Goal: Find specific page/section: Find specific page/section

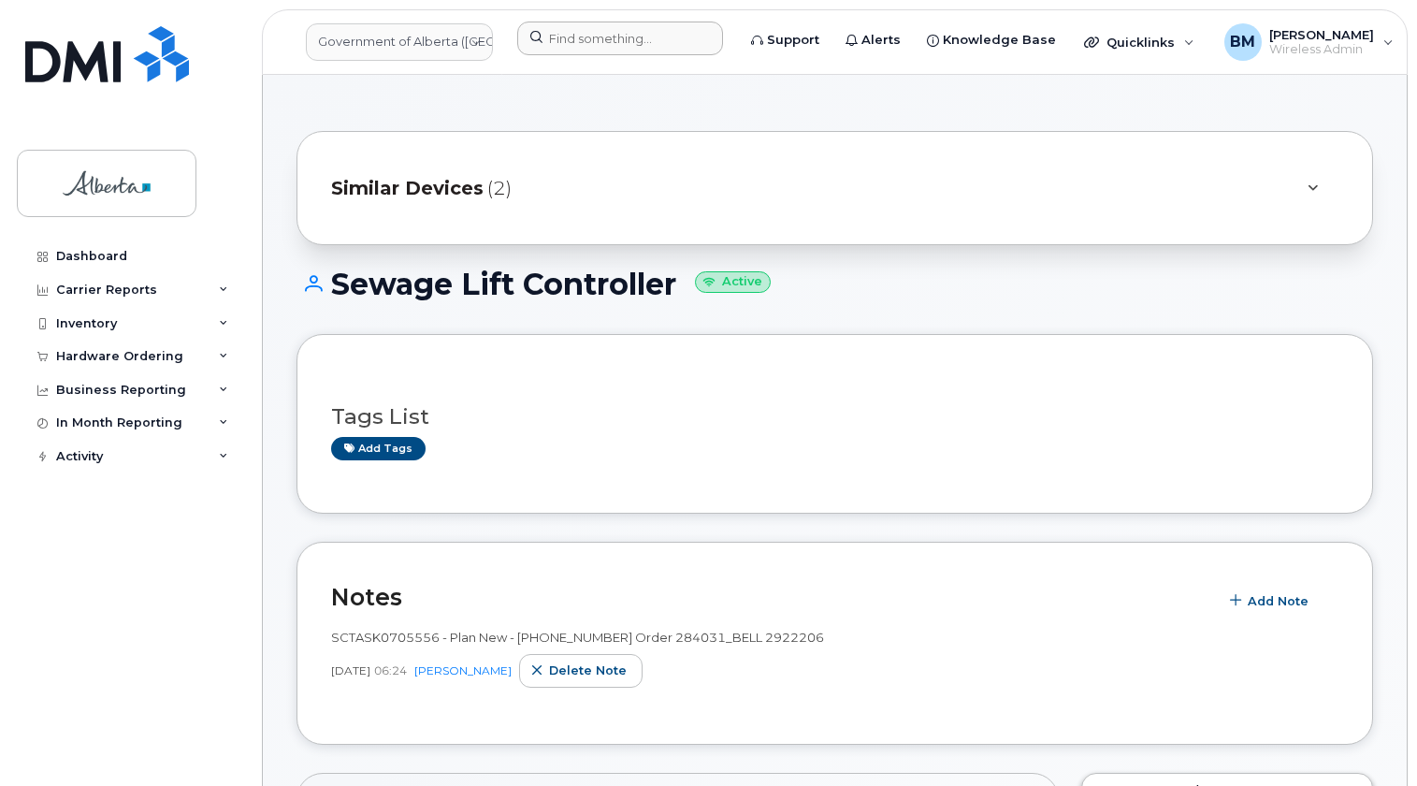
scroll to position [1701, 0]
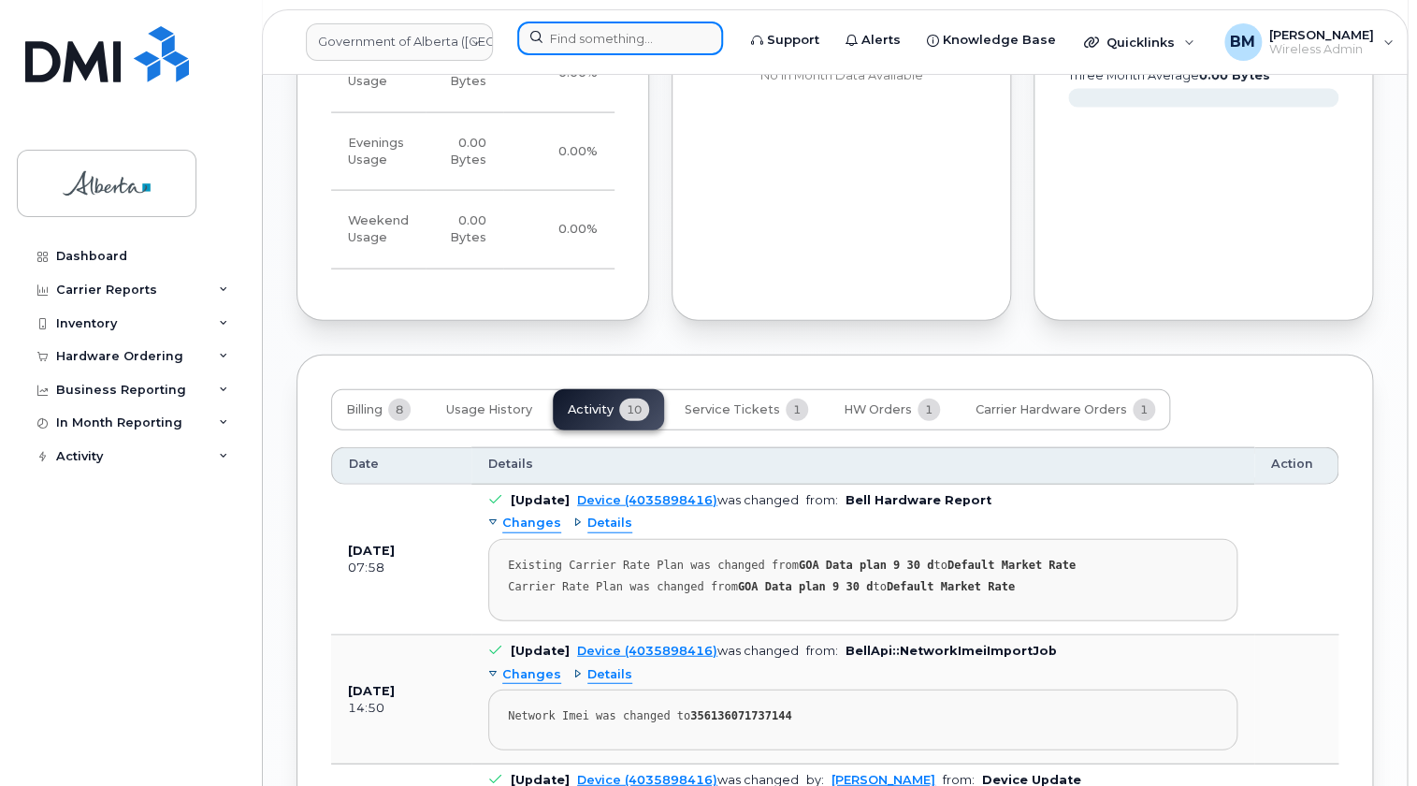
click at [648, 42] on input at bounding box center [620, 39] width 206 height 34
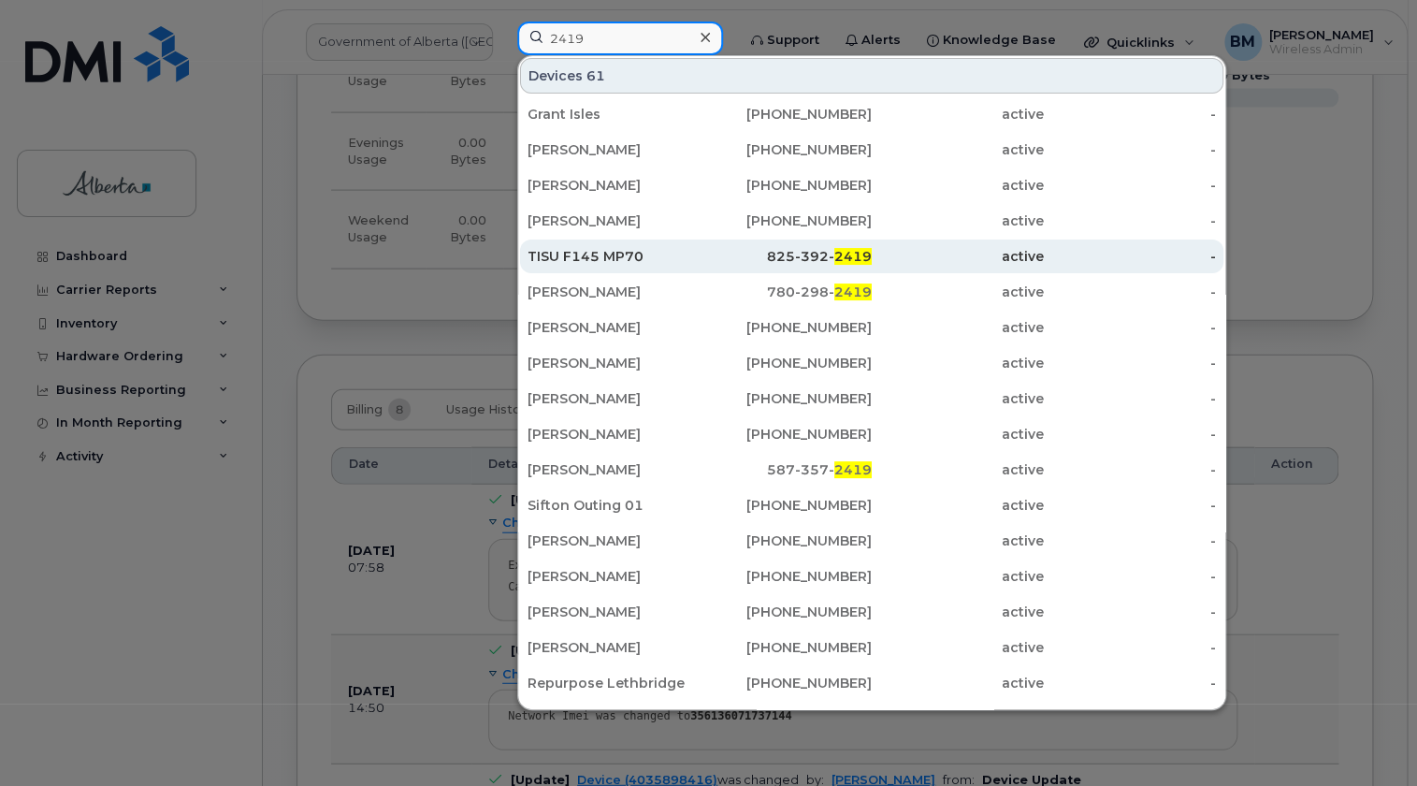
type input "2419"
click at [571, 253] on div "TISU F145 MP70" at bounding box center [614, 256] width 172 height 19
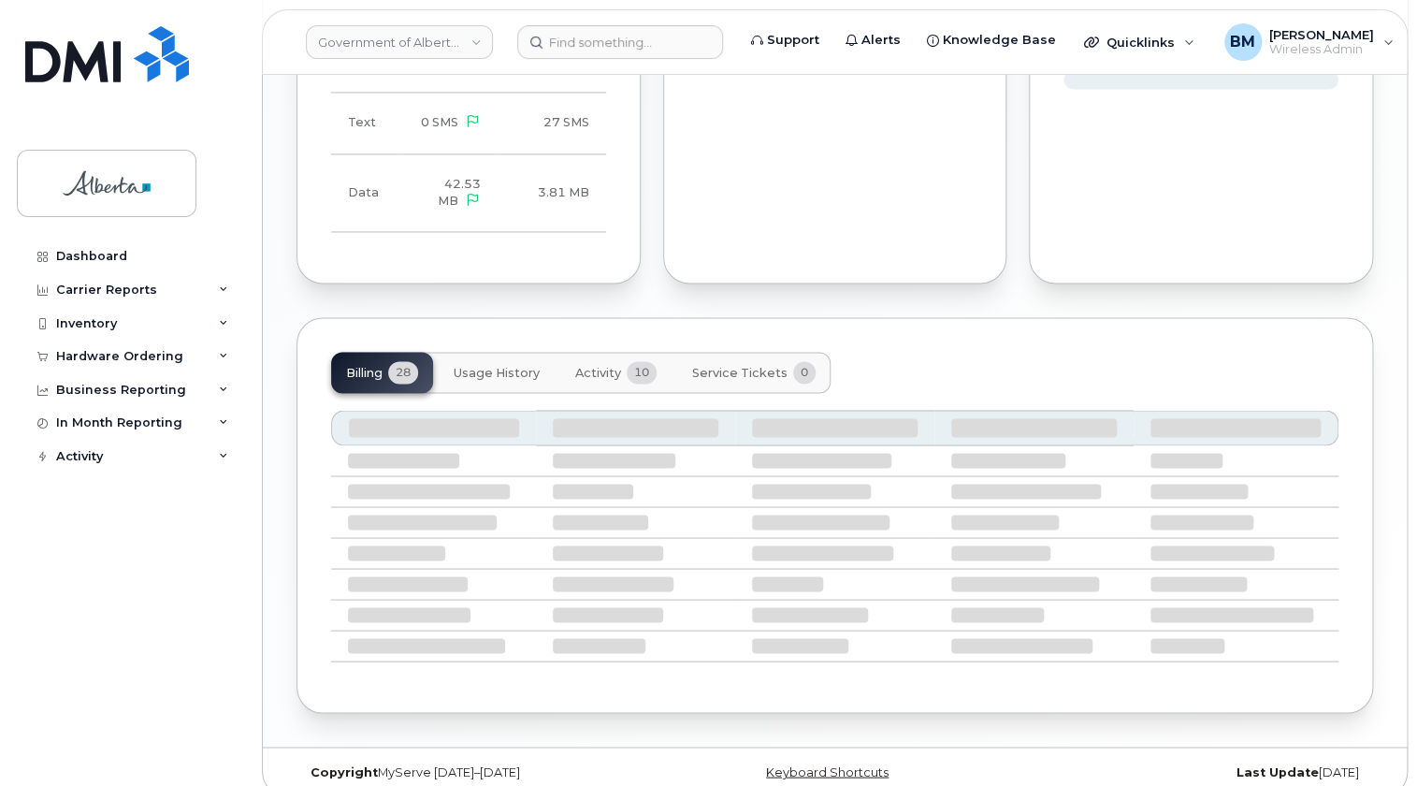
scroll to position [1169, 0]
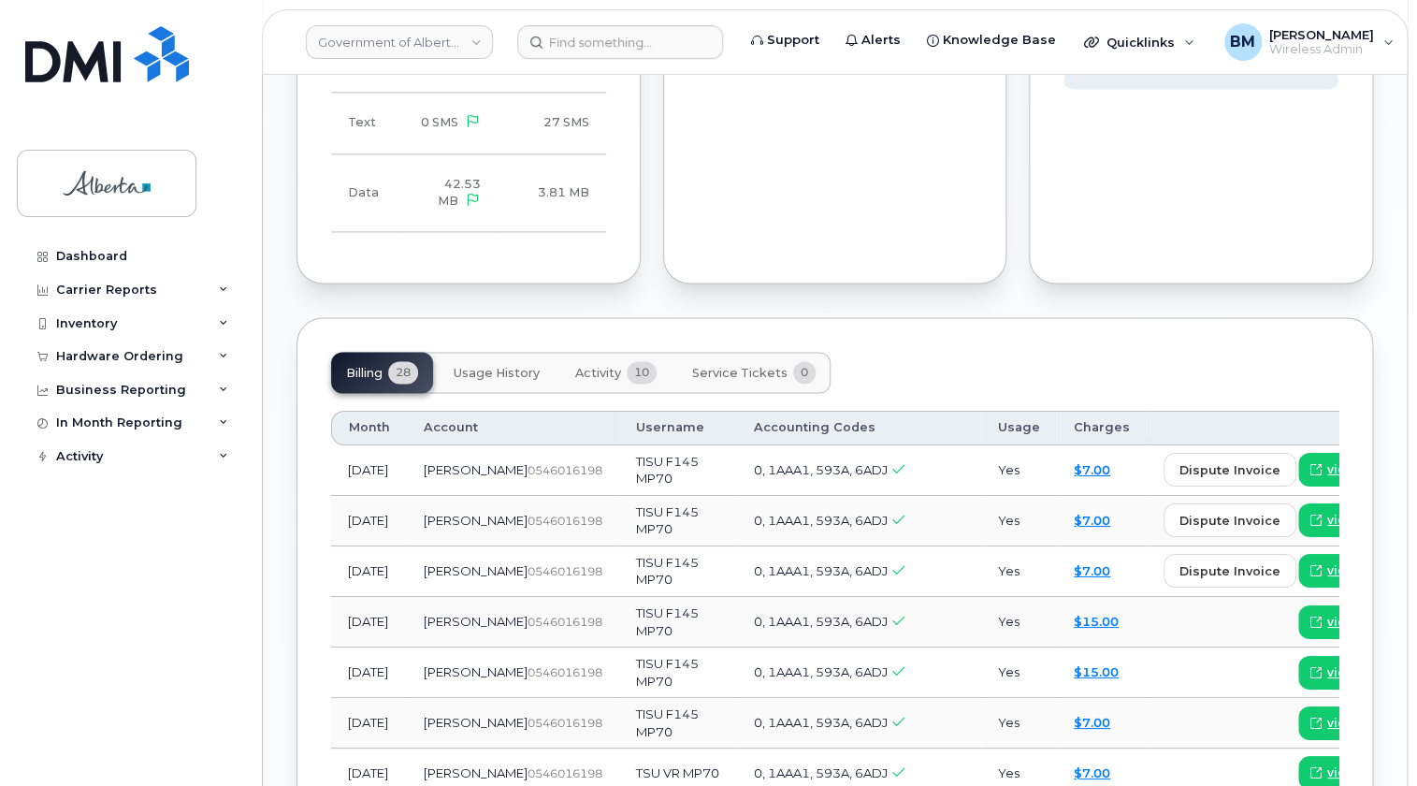
click at [609, 352] on button "Activity 10" at bounding box center [615, 372] width 111 height 41
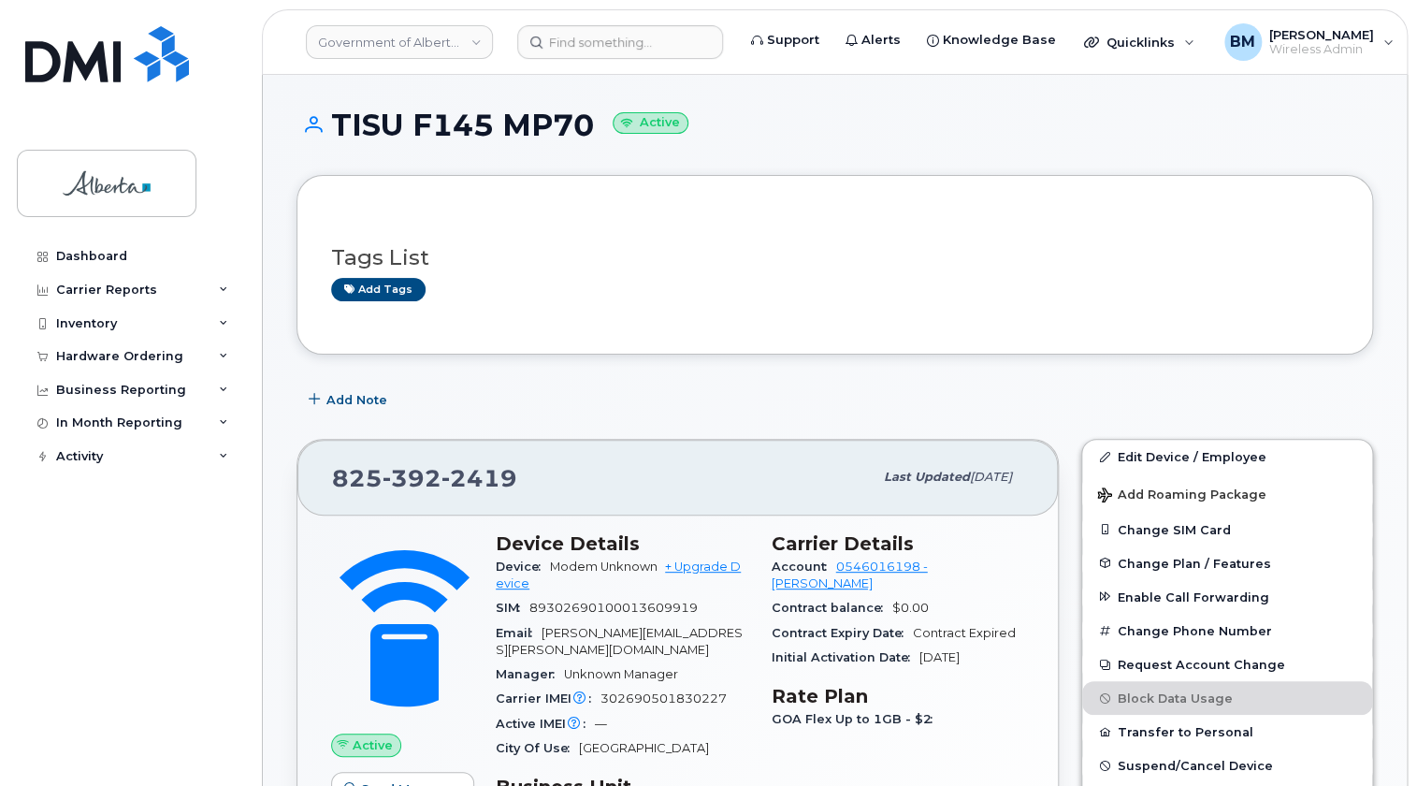
scroll to position [84, 0]
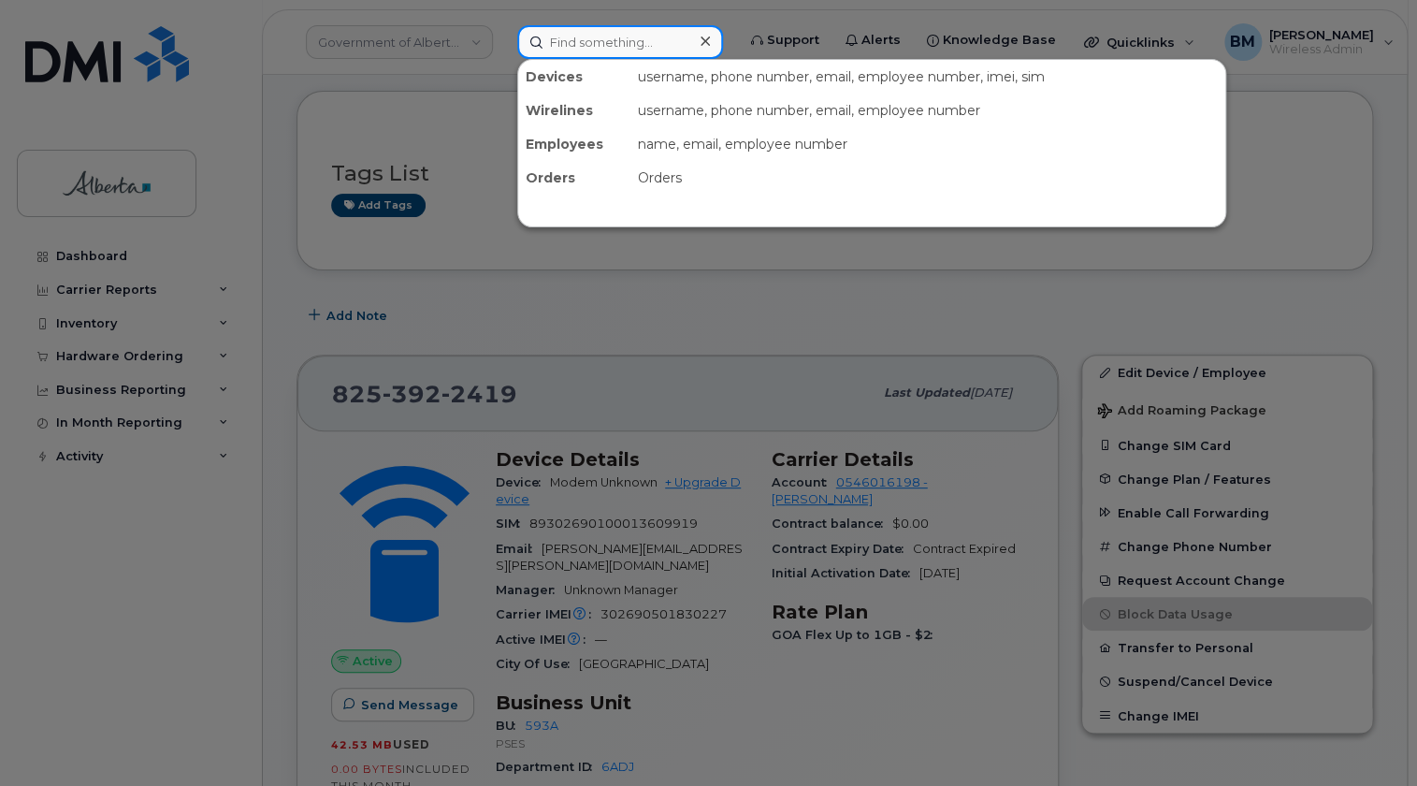
click at [588, 40] on input at bounding box center [620, 42] width 206 height 34
type input "7805128520"
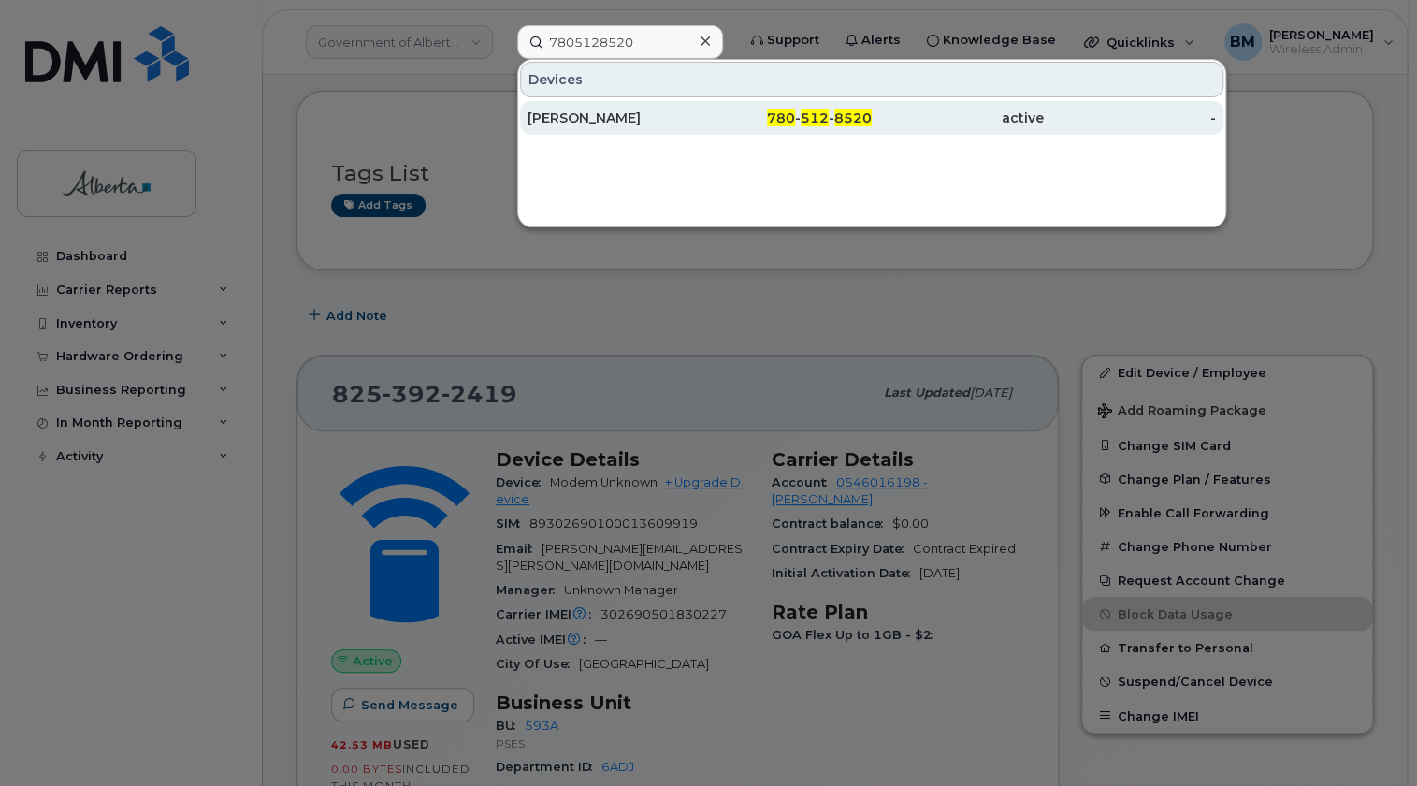
click at [822, 110] on span "512" at bounding box center [815, 117] width 28 height 17
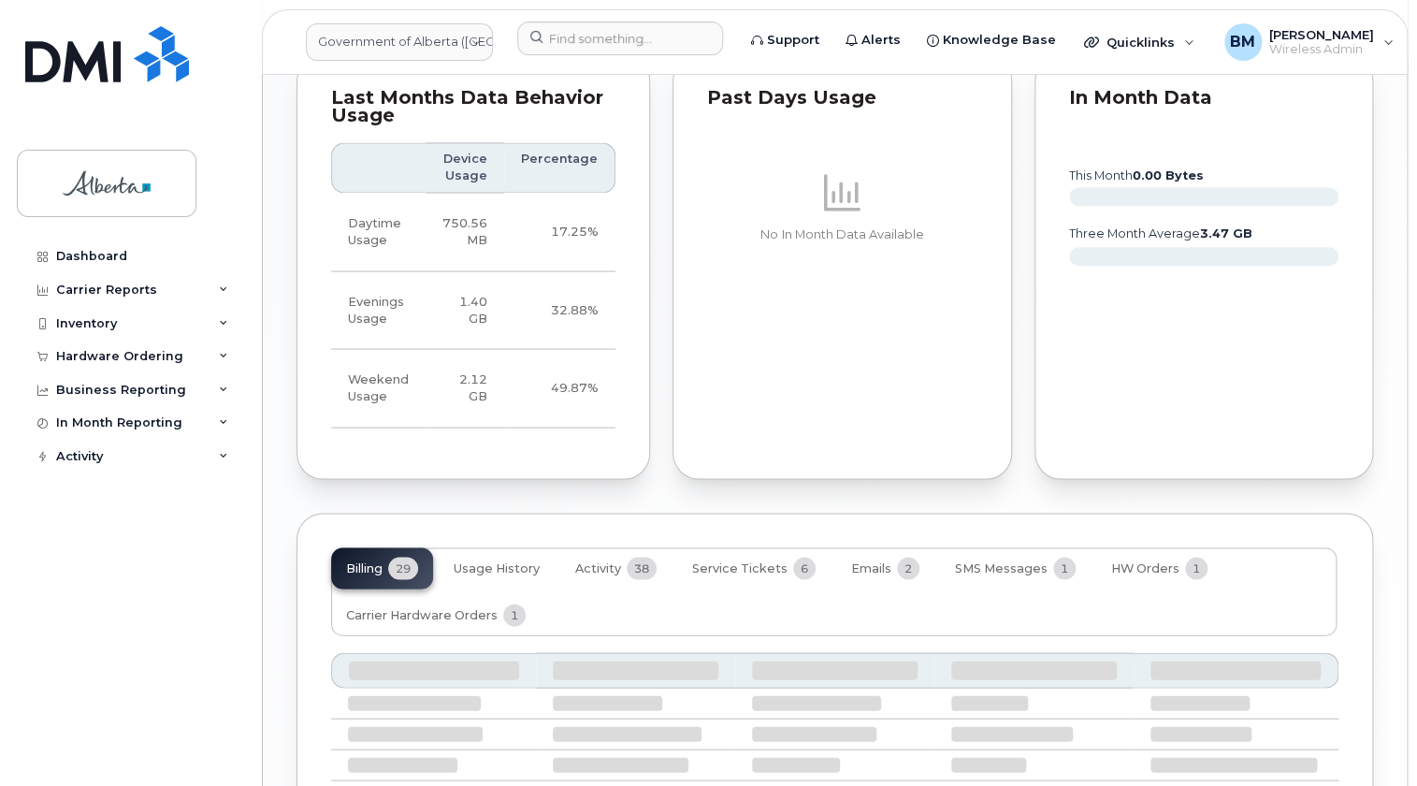
scroll to position [1584, 0]
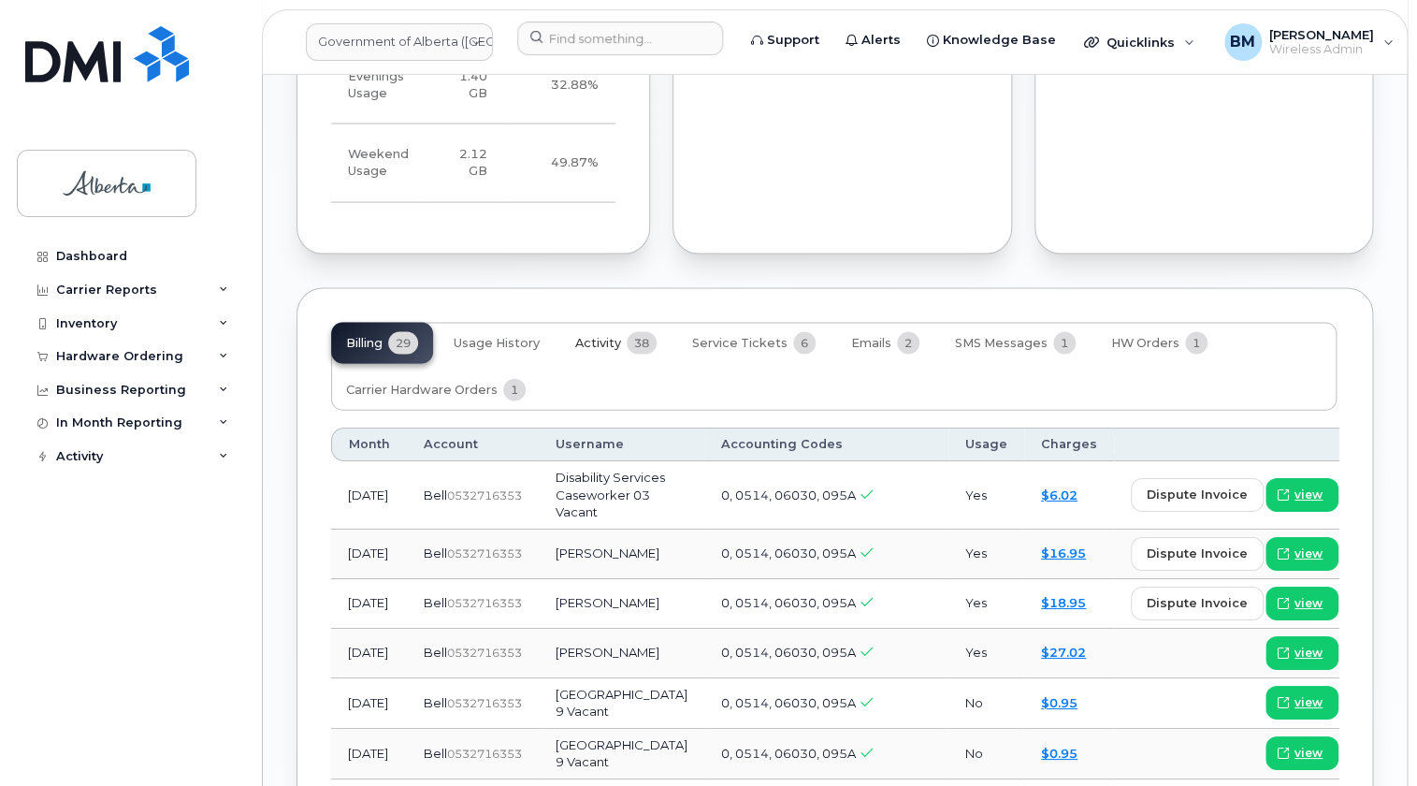
click at [604, 336] on span "Activity" at bounding box center [598, 343] width 46 height 15
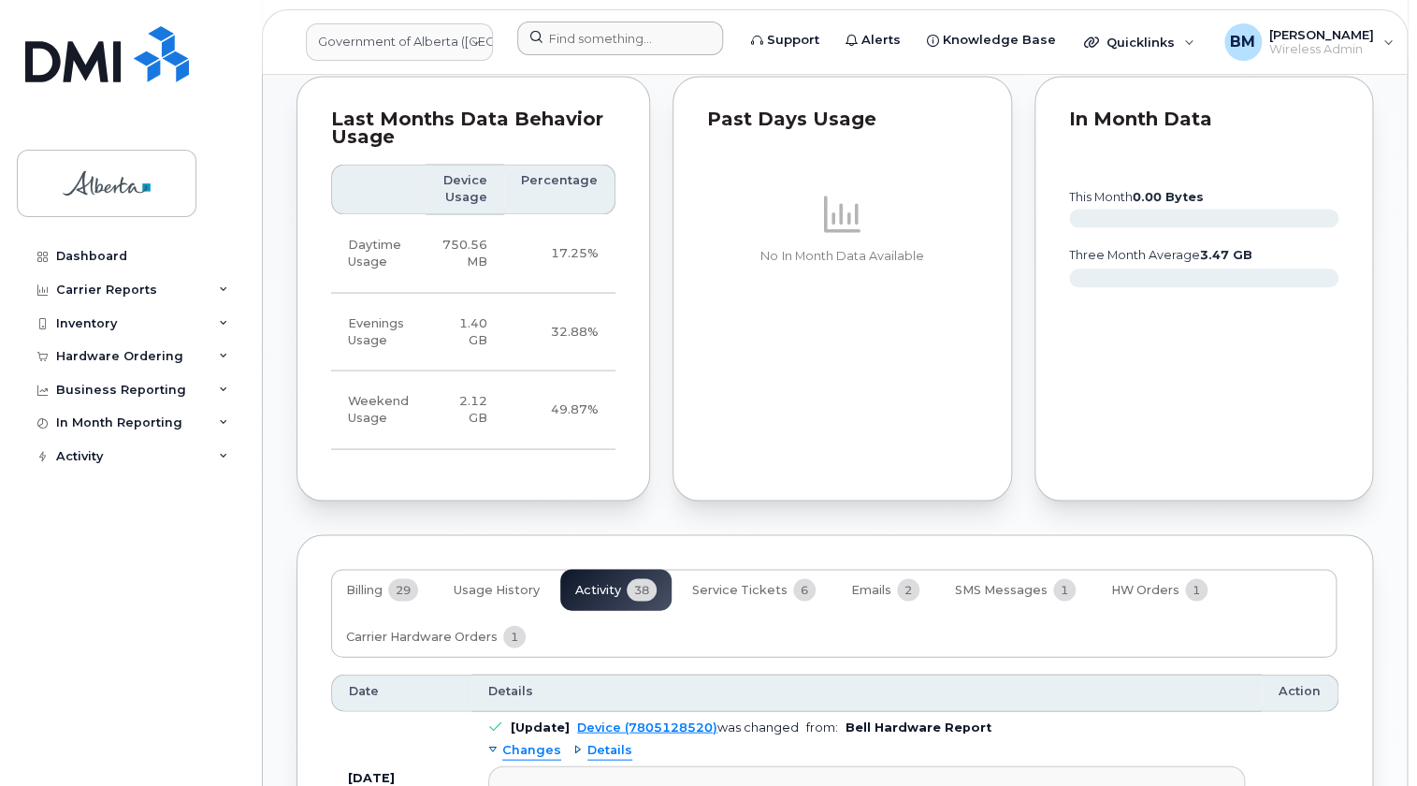
scroll to position [1244, 0]
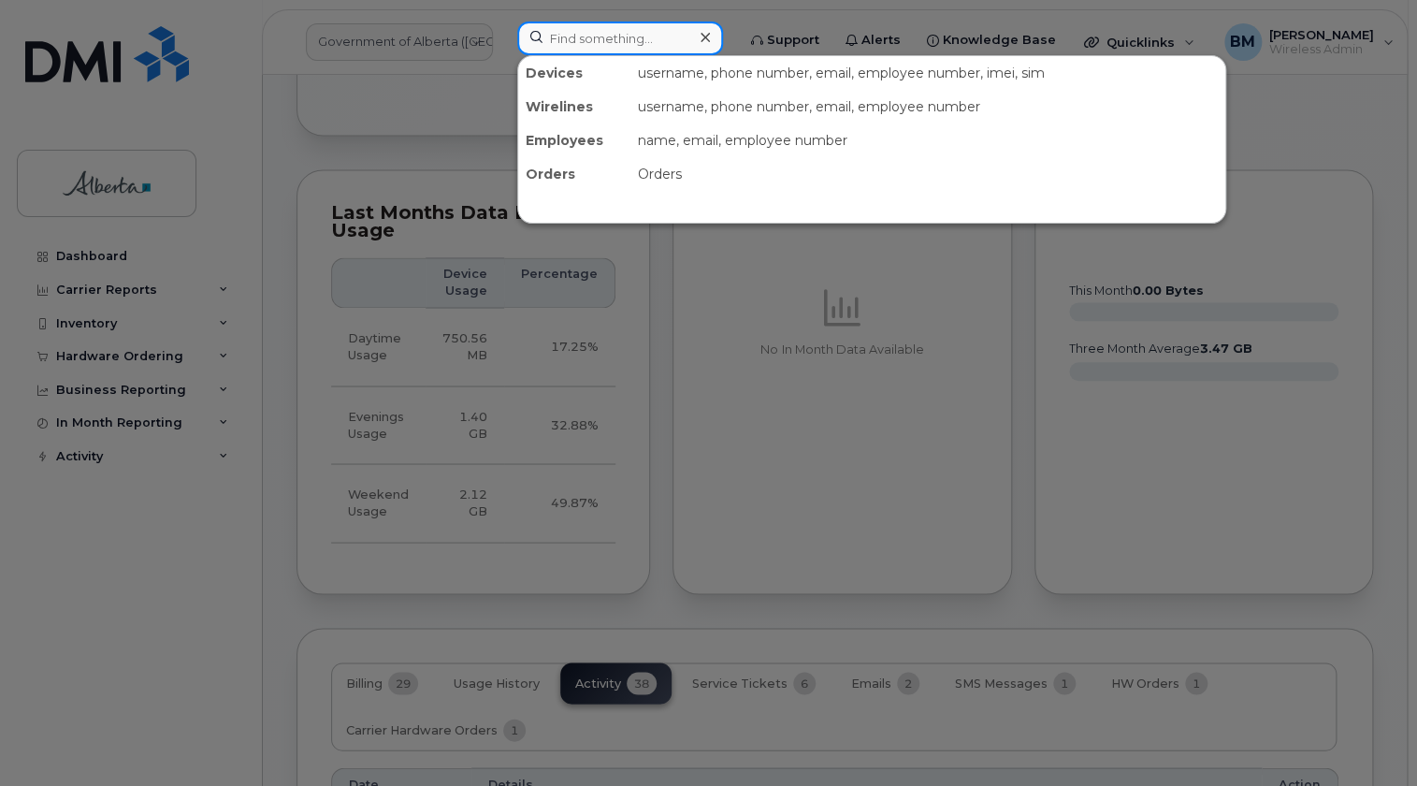
click at [632, 43] on input at bounding box center [620, 39] width 206 height 34
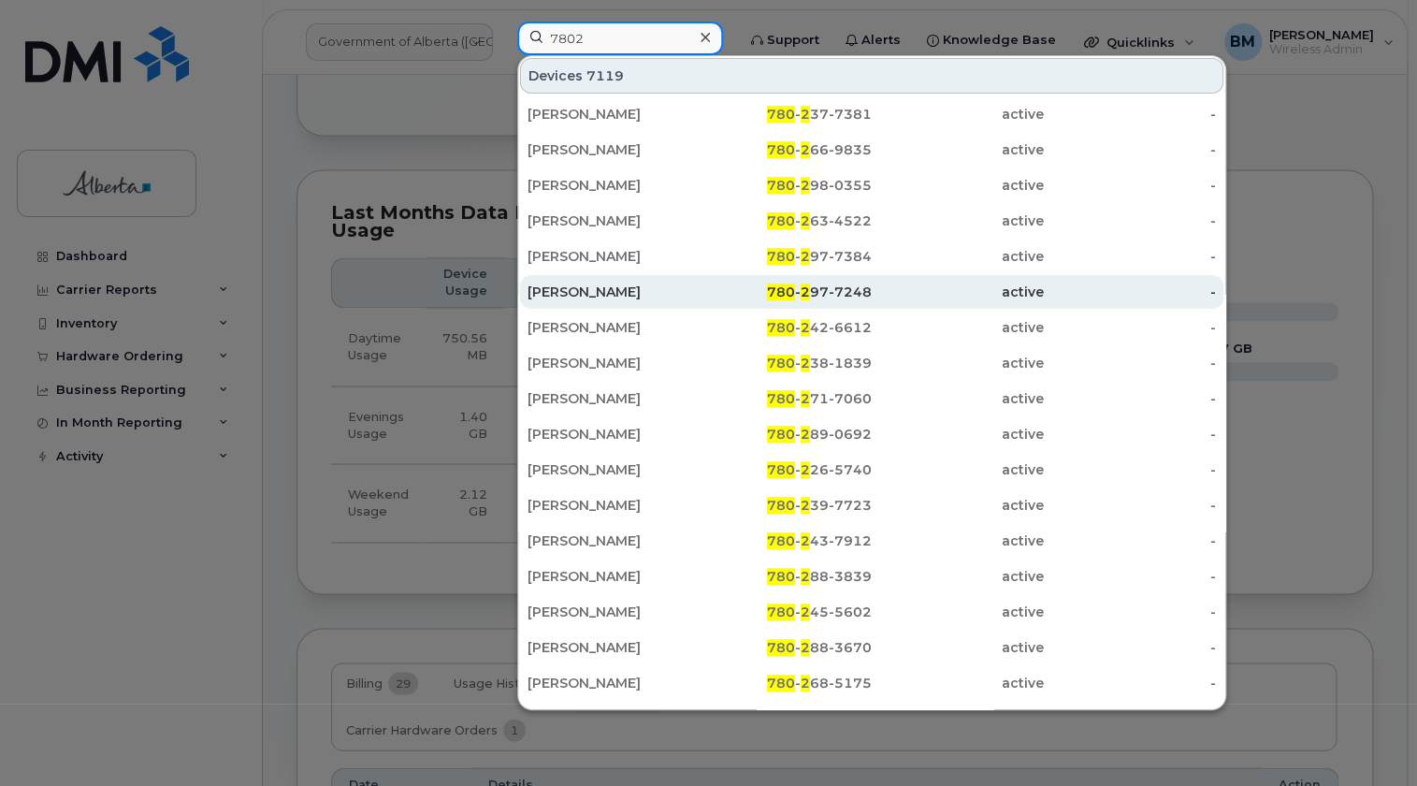
type input "7802"
click at [795, 290] on div "780 - 2 97-7248" at bounding box center [786, 291] width 172 height 19
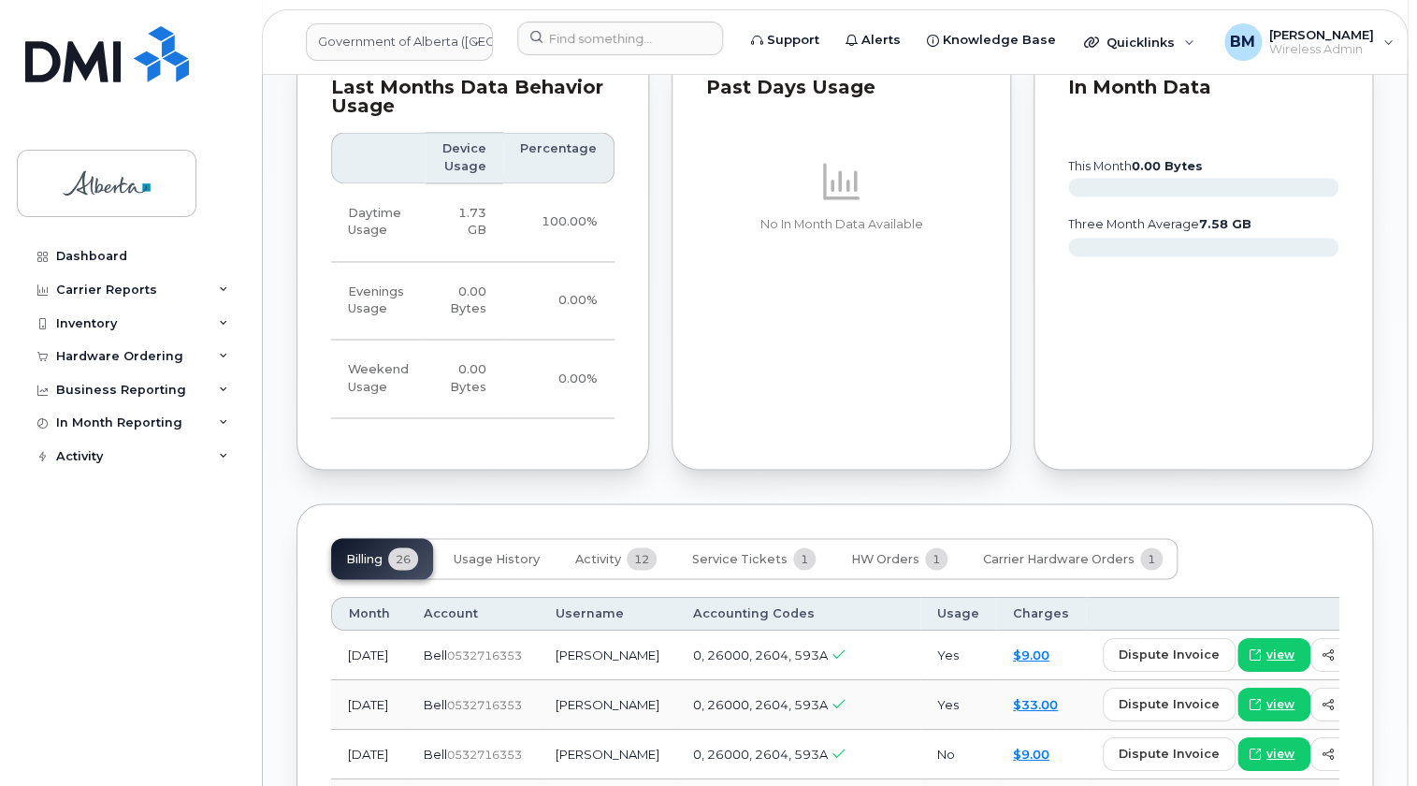
scroll to position [1190, 0]
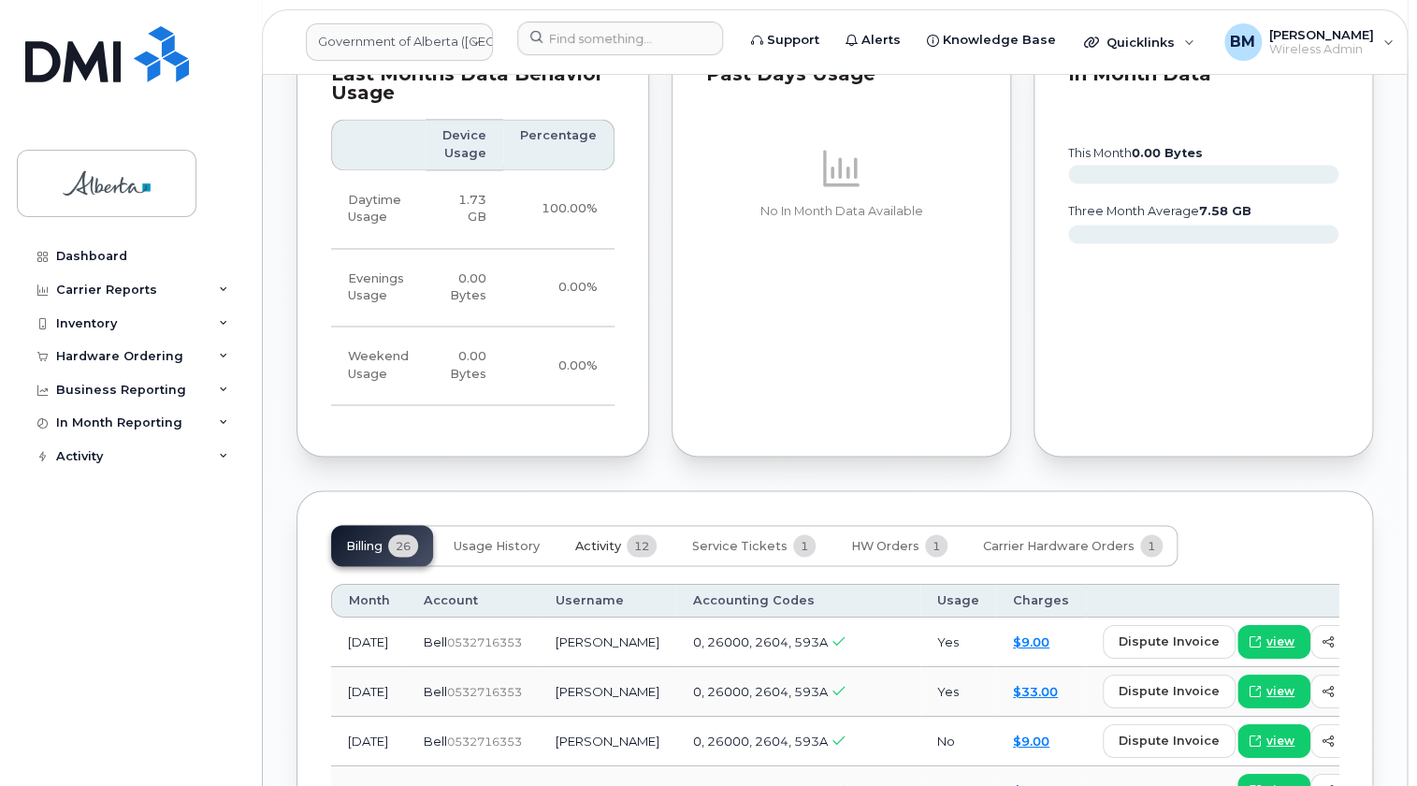
click at [595, 538] on span "Activity" at bounding box center [598, 545] width 46 height 15
